Goal: Information Seeking & Learning: Learn about a topic

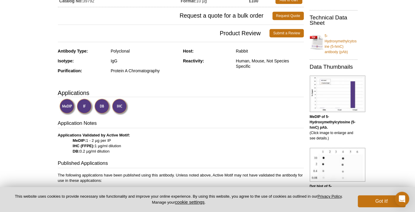
scroll to position [101, 0]
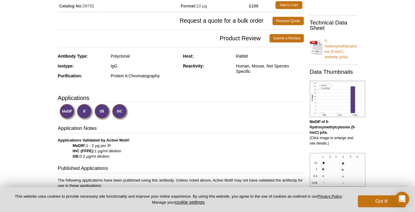
click at [141, 75] on div "Protein A Chromatography" at bounding box center [145, 75] width 68 height 5
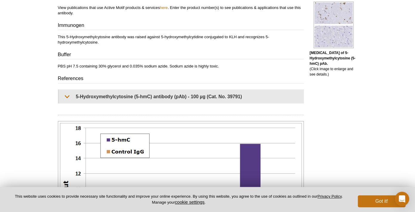
scroll to position [370, 0]
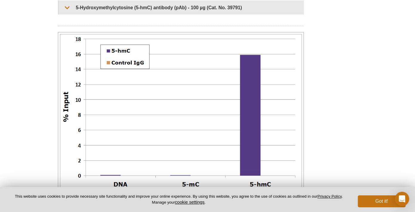
scroll to position [411, 0]
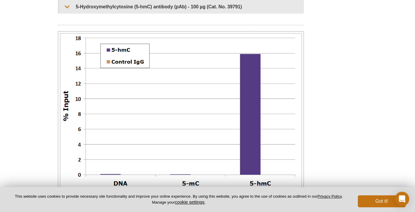
drag, startPoint x: 168, startPoint y: 54, endPoint x: 198, endPoint y: 66, distance: 32.0
click at [198, 191] on p "5-Hydroxymethylcytosine antibody tested by Methyl DNA immunoprecipitation. DNA …" at bounding box center [181, 207] width 246 height 32
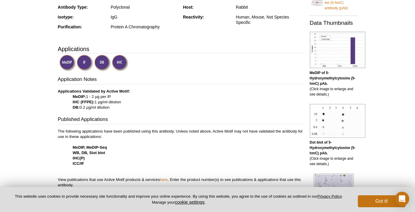
scroll to position [133, 0]
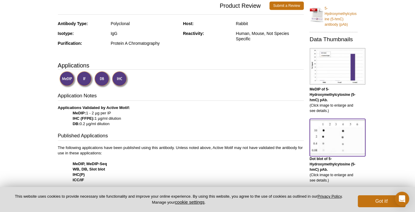
click at [333, 147] on img at bounding box center [336, 137] width 55 height 34
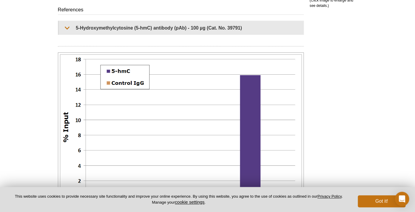
scroll to position [390, 0]
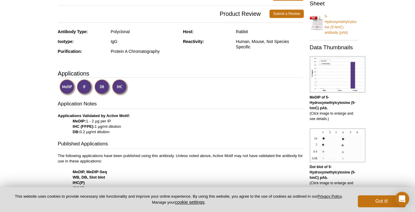
scroll to position [0, 0]
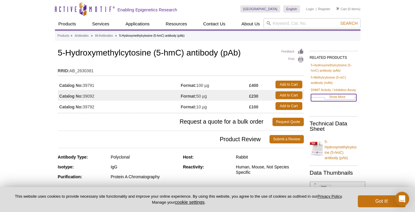
click at [340, 101] on link "Show More" at bounding box center [333, 97] width 45 height 7
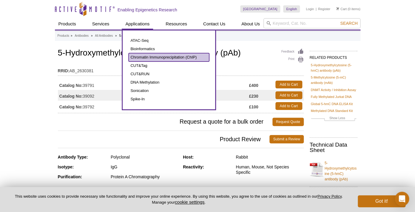
click at [153, 57] on link "Chromatin Immunoprecipitation (ChIP)" at bounding box center [168, 57] width 80 height 8
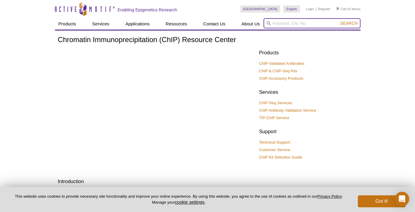
click at [293, 21] on input "search" at bounding box center [311, 23] width 97 height 10
type input "hMeDNA"
click at [338, 21] on button "Search" at bounding box center [348, 23] width 21 height 5
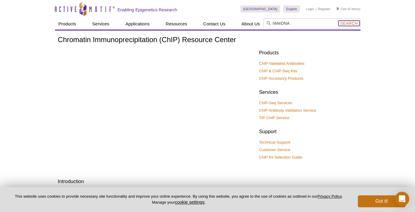
click at [348, 25] on span "Search" at bounding box center [348, 23] width 17 height 5
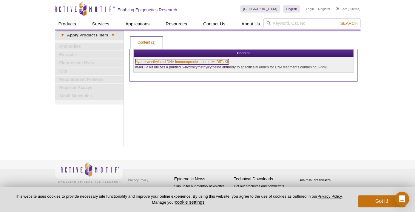
click at [172, 63] on link "Hydroxymethylated DNA Immunoprecipitation (hMeDIP) Kit" at bounding box center [182, 61] width 94 height 5
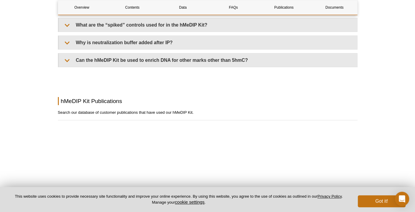
scroll to position [715, 0]
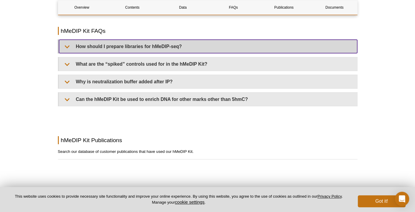
click at [183, 53] on summary "How should I prepare libraries for hMeDIP-seq?" at bounding box center [208, 46] width 298 height 13
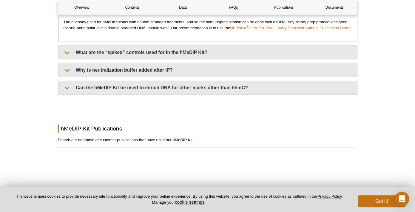
scroll to position [753, 0]
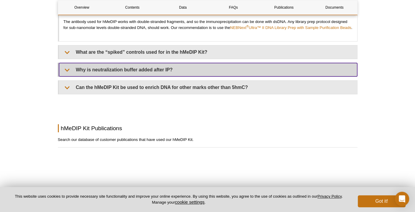
click at [169, 76] on summary "Why is neutralization buffer added after IP?" at bounding box center [208, 69] width 298 height 13
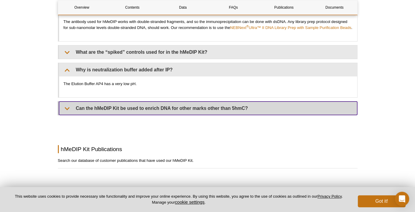
click at [187, 115] on summary "Can the hMeDIP Kit be used to enrich DNA for other marks other than 5hmC?" at bounding box center [208, 107] width 298 height 13
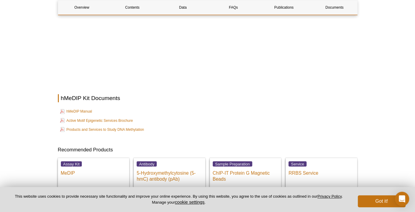
scroll to position [1179, 0]
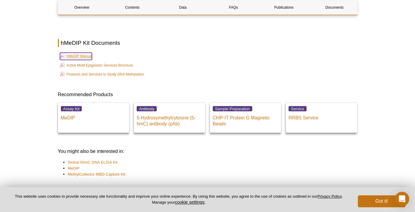
click at [78, 60] on link "hMeDIP Manual" at bounding box center [76, 55] width 32 height 7
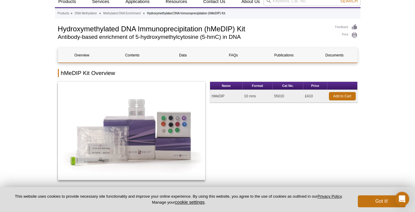
scroll to position [25, 0]
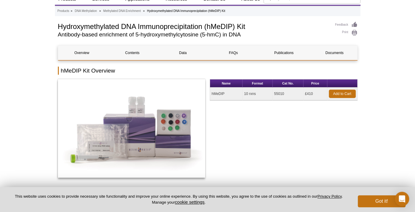
click at [279, 94] on td "55010" at bounding box center [287, 93] width 31 height 13
click at [291, 116] on div "Name Format Cat No. Price hMeDIP 10 rxns 55010 £410 Add to Cart" at bounding box center [284, 131] width 148 height 105
click at [279, 92] on td "55010" at bounding box center [287, 93] width 31 height 13
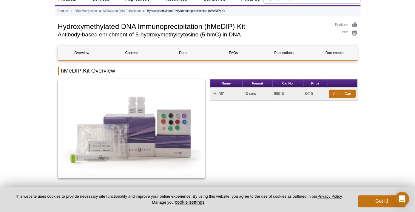
click at [280, 92] on td "55010" at bounding box center [287, 93] width 31 height 13
click at [283, 92] on td "55010" at bounding box center [287, 93] width 31 height 13
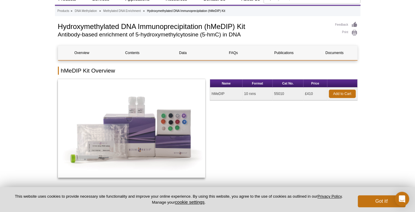
click at [221, 94] on td "hMeDIP" at bounding box center [226, 93] width 32 height 13
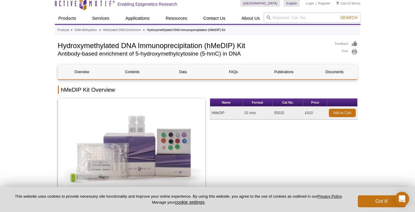
scroll to position [7, 0]
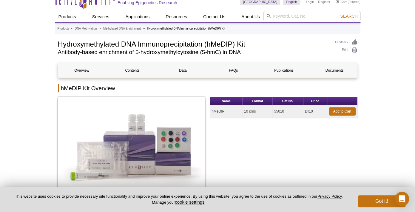
click at [221, 111] on td "hMeDIP" at bounding box center [226, 111] width 32 height 13
click at [259, 131] on div "Name Format Cat No. Price hMeDIP 10 rxns 55010 £410 Add to Cart" at bounding box center [284, 149] width 148 height 105
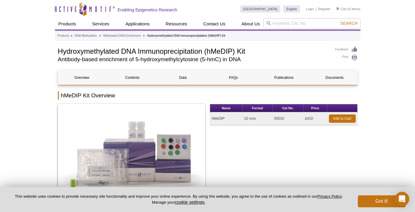
click at [218, 50] on h1 "Hydroxymethylated DNA Immunoprecipitation (hMeDIP) Kit" at bounding box center [193, 50] width 271 height 9
copy h1 "hMeDIP"
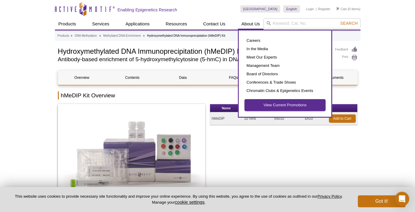
click at [281, 104] on link "View Current Promotions" at bounding box center [284, 104] width 80 height 11
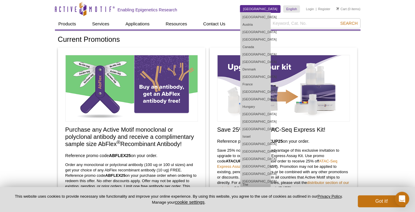
click at [265, 10] on link "[GEOGRAPHIC_DATA]" at bounding box center [260, 8] width 40 height 7
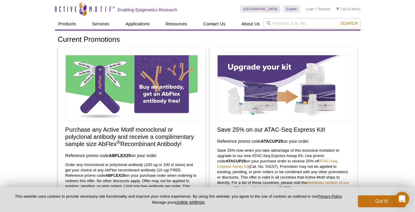
click at [321, 9] on link "Register" at bounding box center [324, 9] width 12 height 4
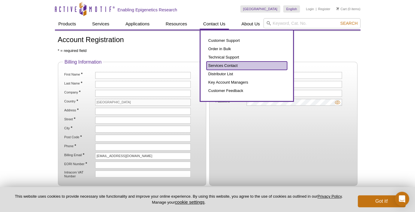
click at [228, 65] on link "Services Contact" at bounding box center [246, 65] width 80 height 8
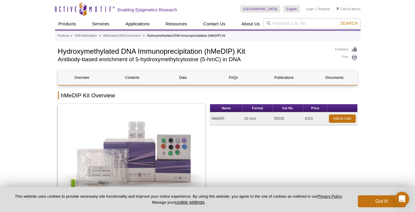
click at [273, 166] on div "Name Format Cat No. Price hMeDIP 10 rxns 55010 £410 Add to Cart" at bounding box center [284, 156] width 148 height 105
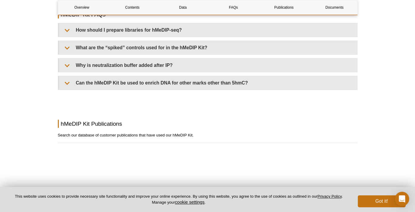
scroll to position [730, 0]
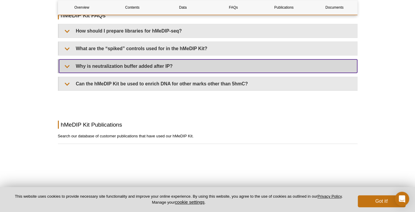
click at [140, 73] on summary "Why is neutralization buffer added after IP?" at bounding box center [208, 65] width 298 height 13
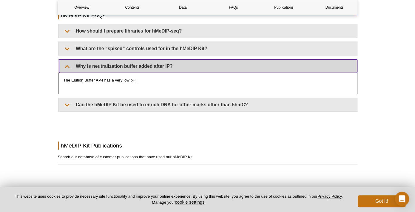
click at [135, 73] on summary "Why is neutralization buffer added after IP?" at bounding box center [208, 65] width 298 height 13
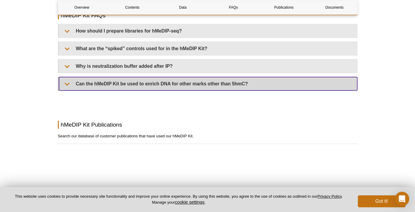
click at [136, 90] on summary "Can the hMeDIP Kit be used to enrich DNA for other marks other than 5hmC?" at bounding box center [208, 83] width 298 height 13
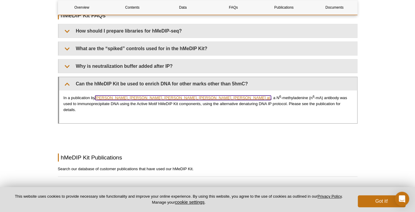
click at [128, 100] on link "[PERSON_NAME], [PERSON_NAME], [PERSON_NAME], [PERSON_NAME], [PERSON_NAME] al." at bounding box center [183, 97] width 176 height 4
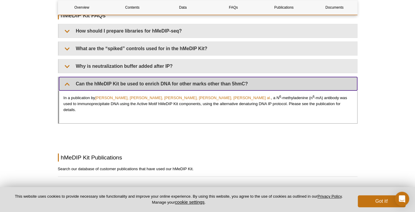
click at [69, 90] on summary "Can the hMeDIP Kit be used to enrich DNA for other marks other than 5hmC?" at bounding box center [208, 83] width 298 height 13
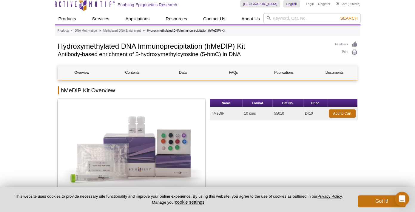
scroll to position [5, 0]
click at [219, 114] on td "hMeDIP" at bounding box center [226, 113] width 32 height 13
copy td "hMeDIP"
click at [278, 114] on td "55010" at bounding box center [287, 113] width 31 height 13
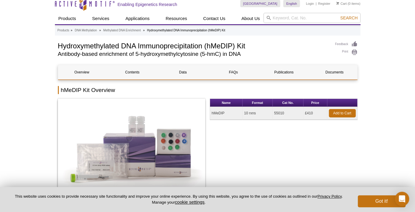
click at [277, 113] on td "55010" at bounding box center [287, 113] width 31 height 13
